Goal: Task Accomplishment & Management: Use online tool/utility

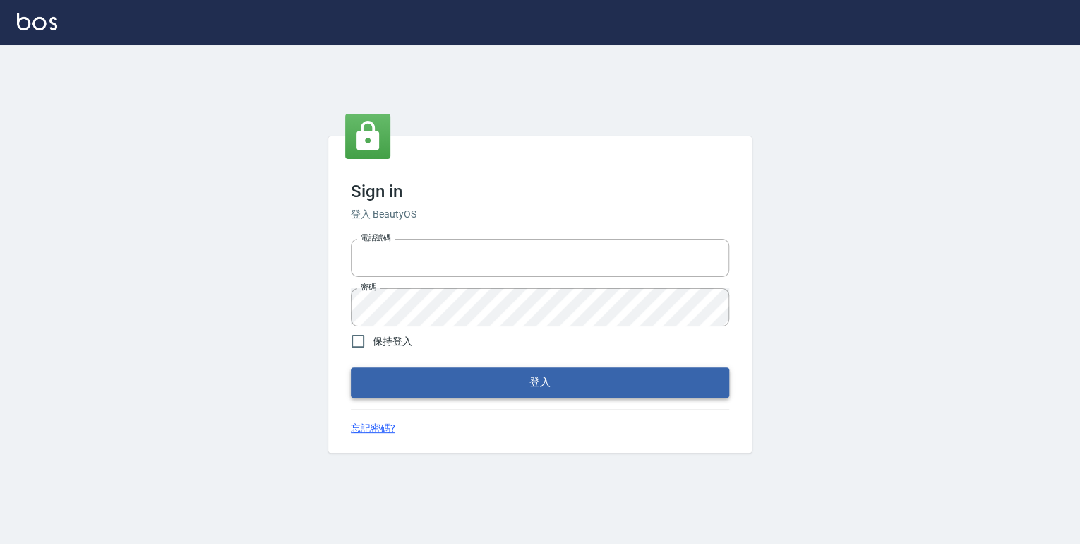
type input "0952331713"
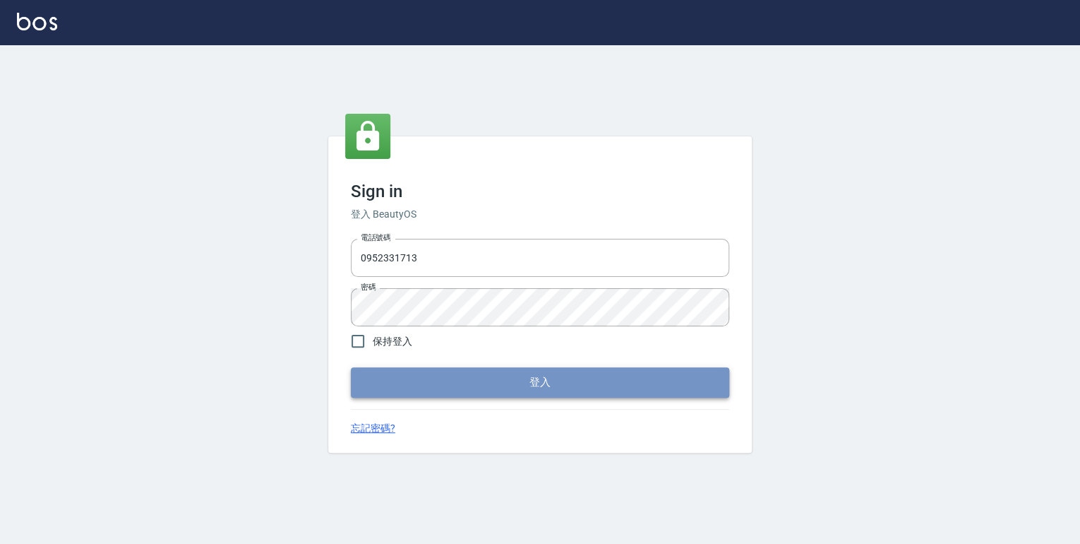
click at [472, 379] on button "登入" at bounding box center [540, 382] width 379 height 30
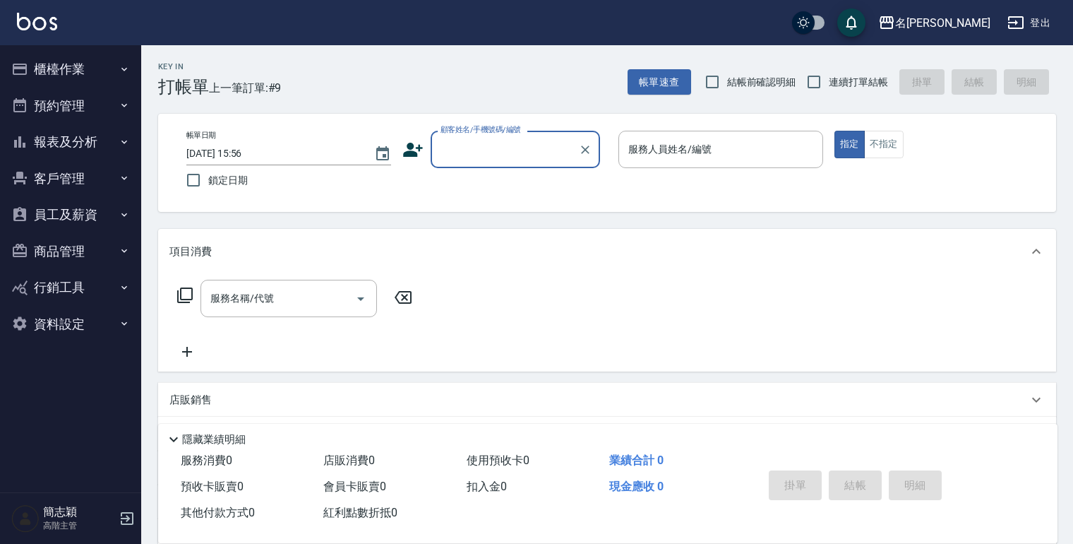
click at [124, 138] on icon "button" at bounding box center [124, 141] width 11 height 11
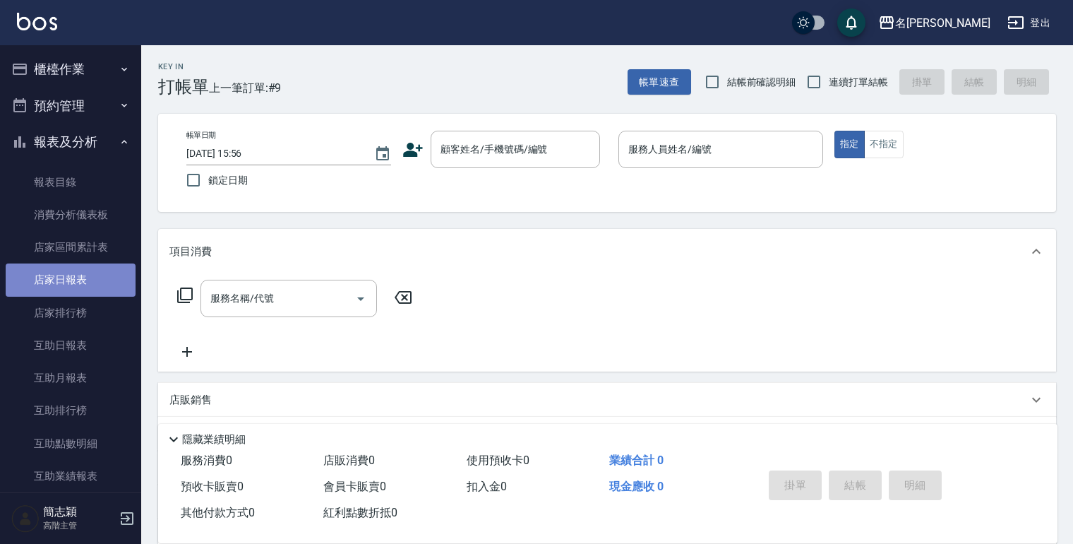
click at [88, 281] on link "店家日報表" at bounding box center [71, 279] width 130 height 32
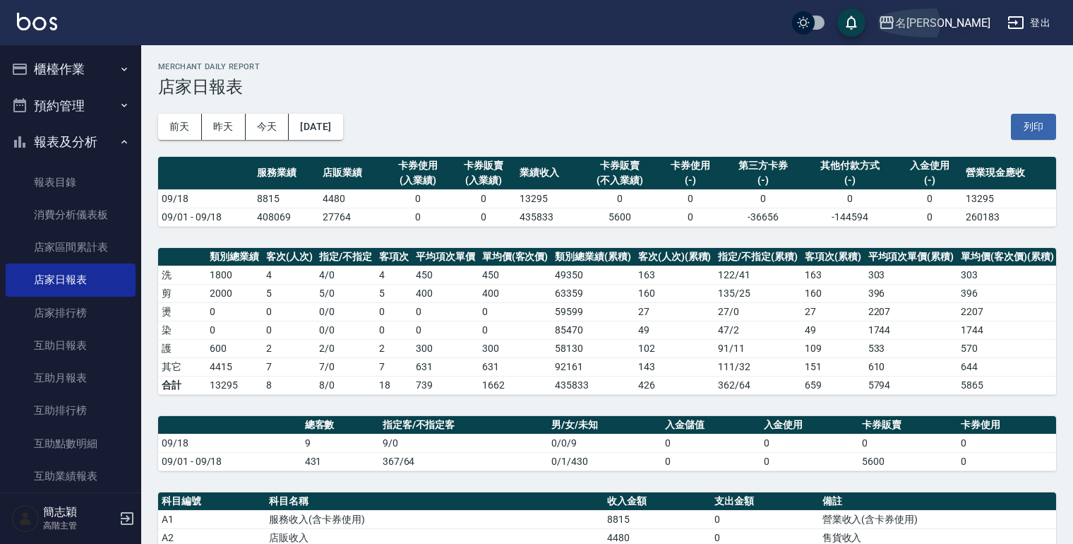
click at [895, 20] on icon "button" at bounding box center [887, 22] width 17 height 17
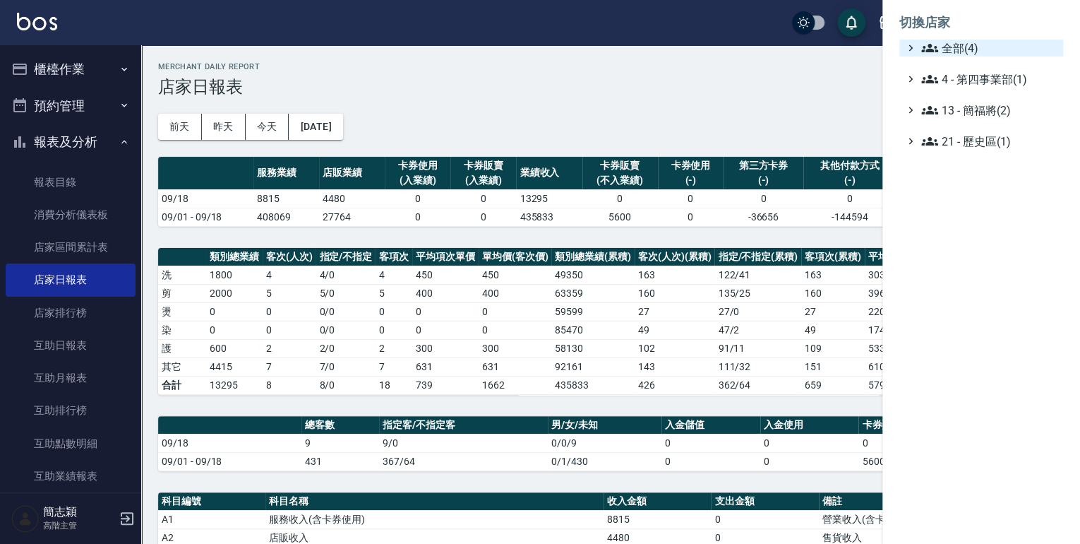
click at [924, 51] on icon at bounding box center [930, 48] width 17 height 8
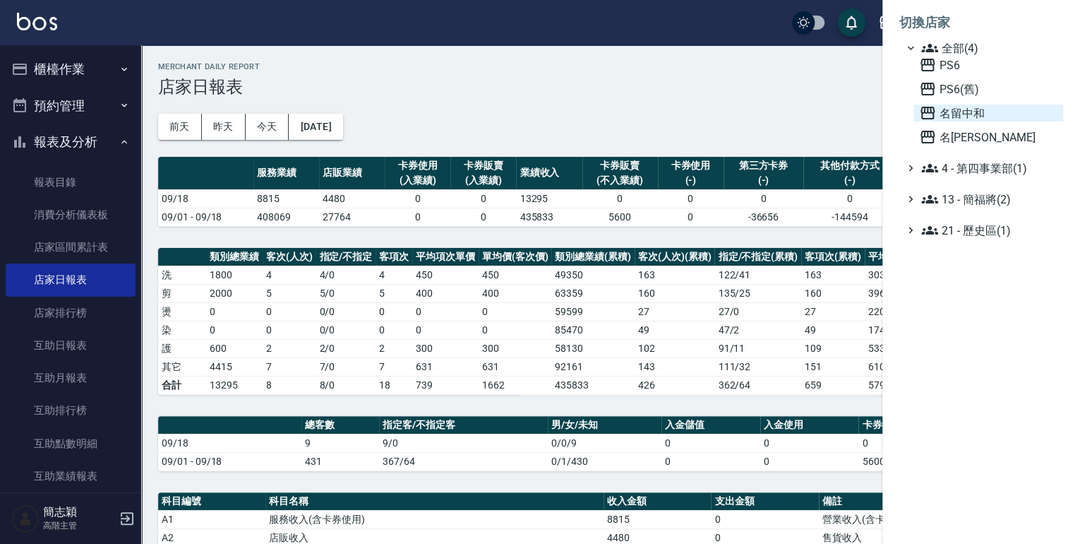
click at [927, 112] on icon at bounding box center [928, 113] width 14 height 13
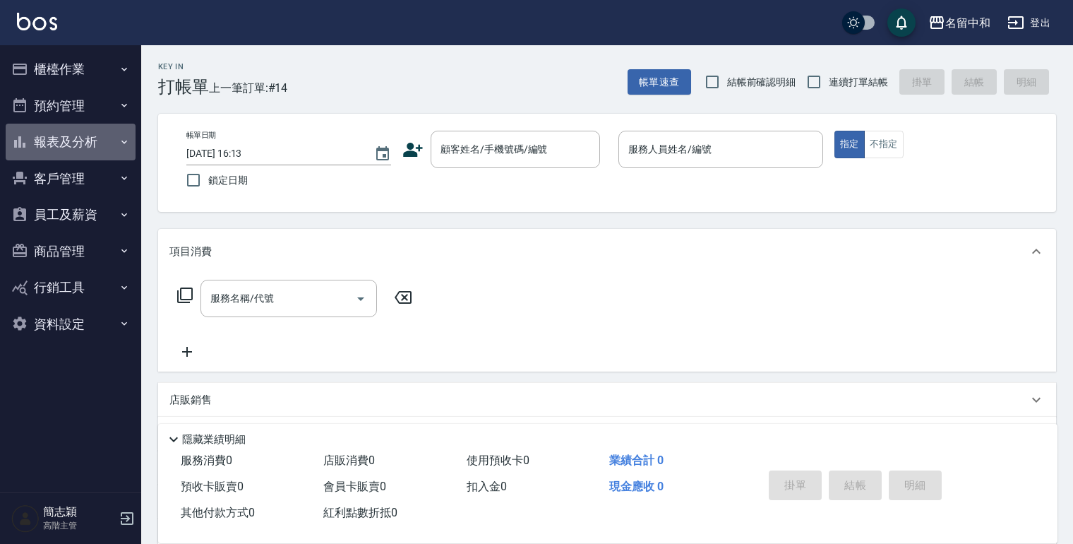
click at [121, 141] on icon "button" at bounding box center [124, 141] width 11 height 11
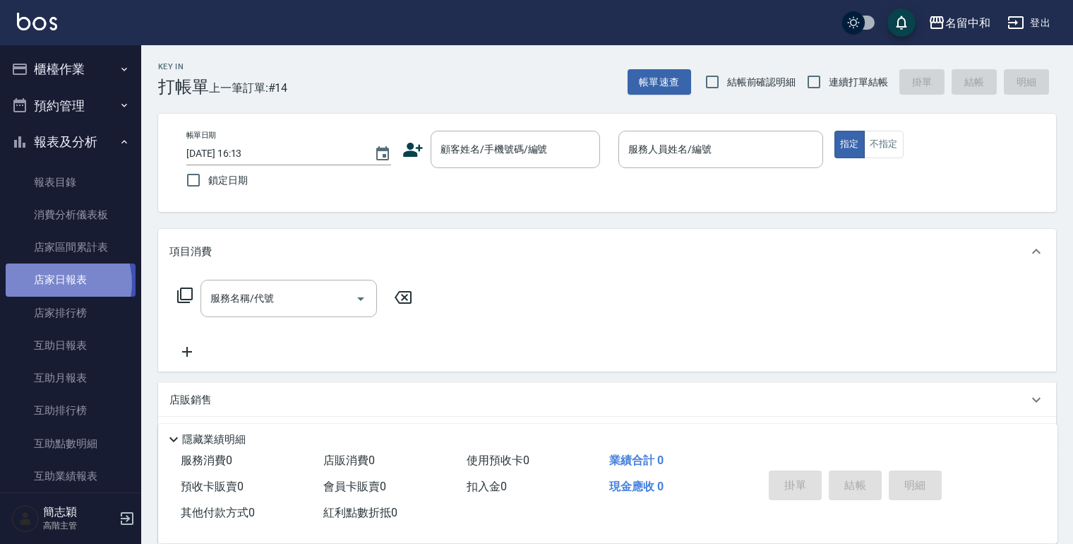
click at [56, 282] on link "店家日報表" at bounding box center [71, 279] width 130 height 32
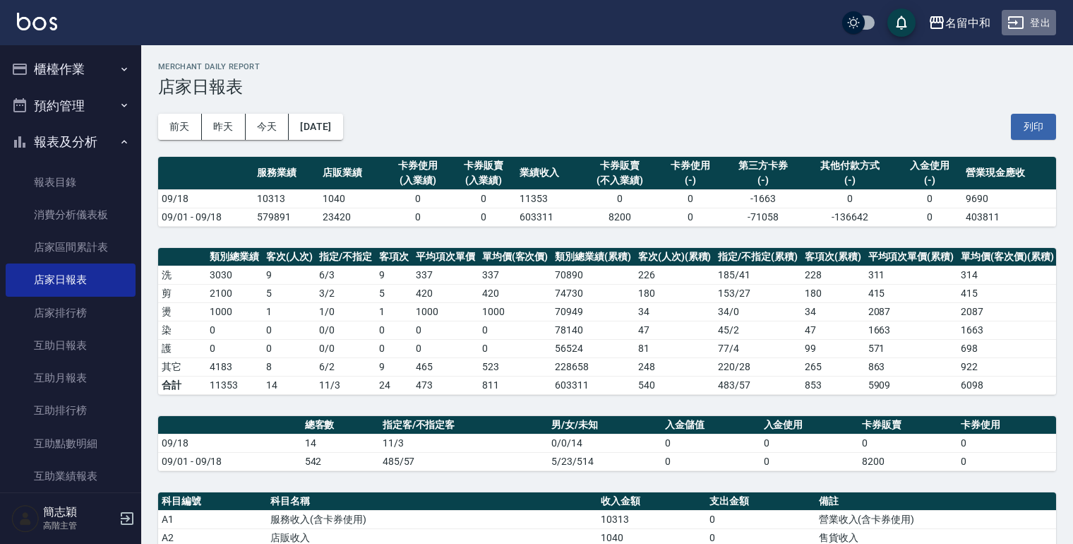
click at [1036, 26] on button "登出" at bounding box center [1029, 23] width 54 height 26
